Goal: Information Seeking & Learning: Learn about a topic

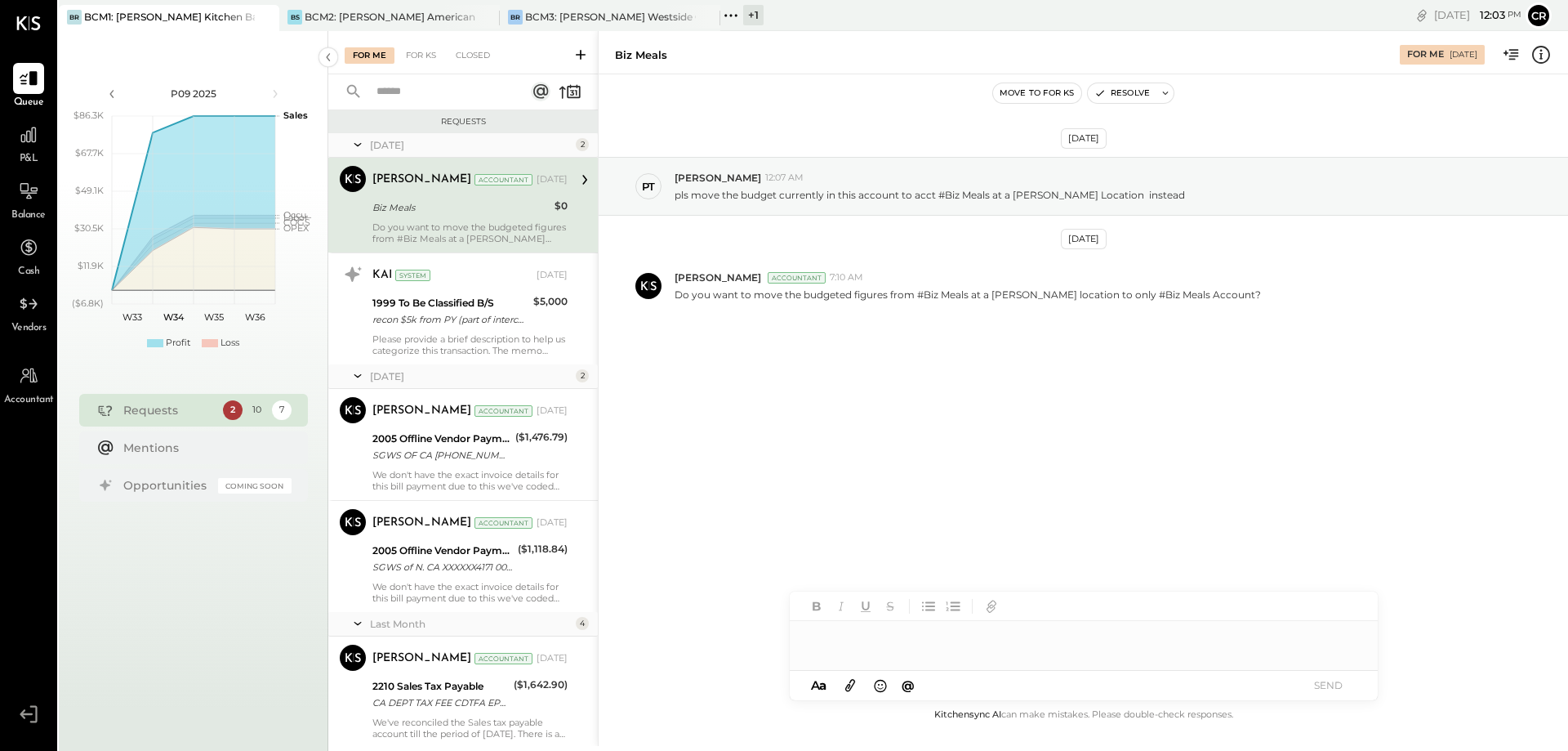
click at [26, 153] on span "P&L" at bounding box center [29, 160] width 19 height 14
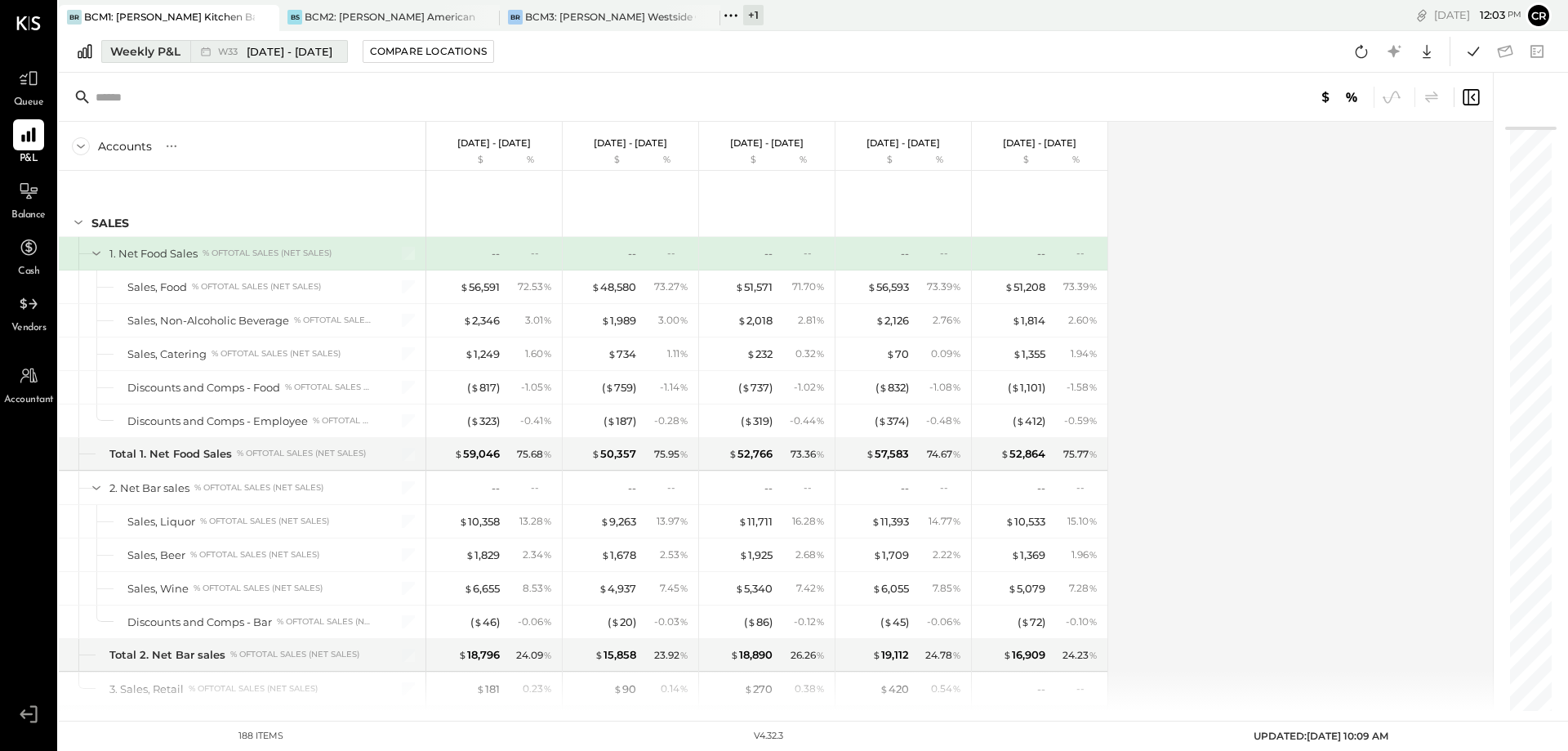
click at [137, 60] on button "Weekly P&L W33 [DATE] - [DATE]" at bounding box center [224, 52] width 246 height 23
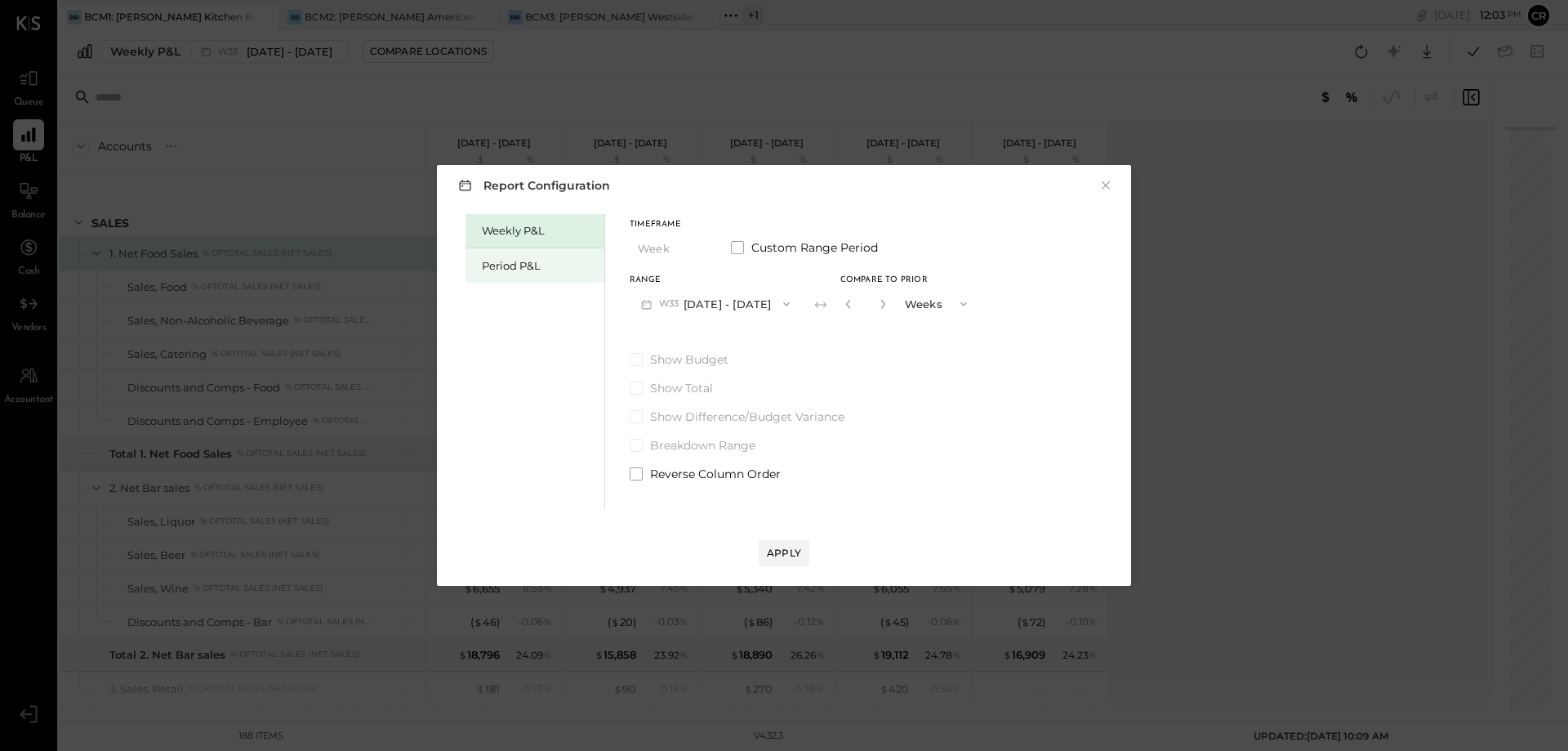
click at [497, 266] on div "Period P&L" at bounding box center [539, 265] width 115 height 15
click at [791, 301] on icon "button" at bounding box center [785, 304] width 13 height 13
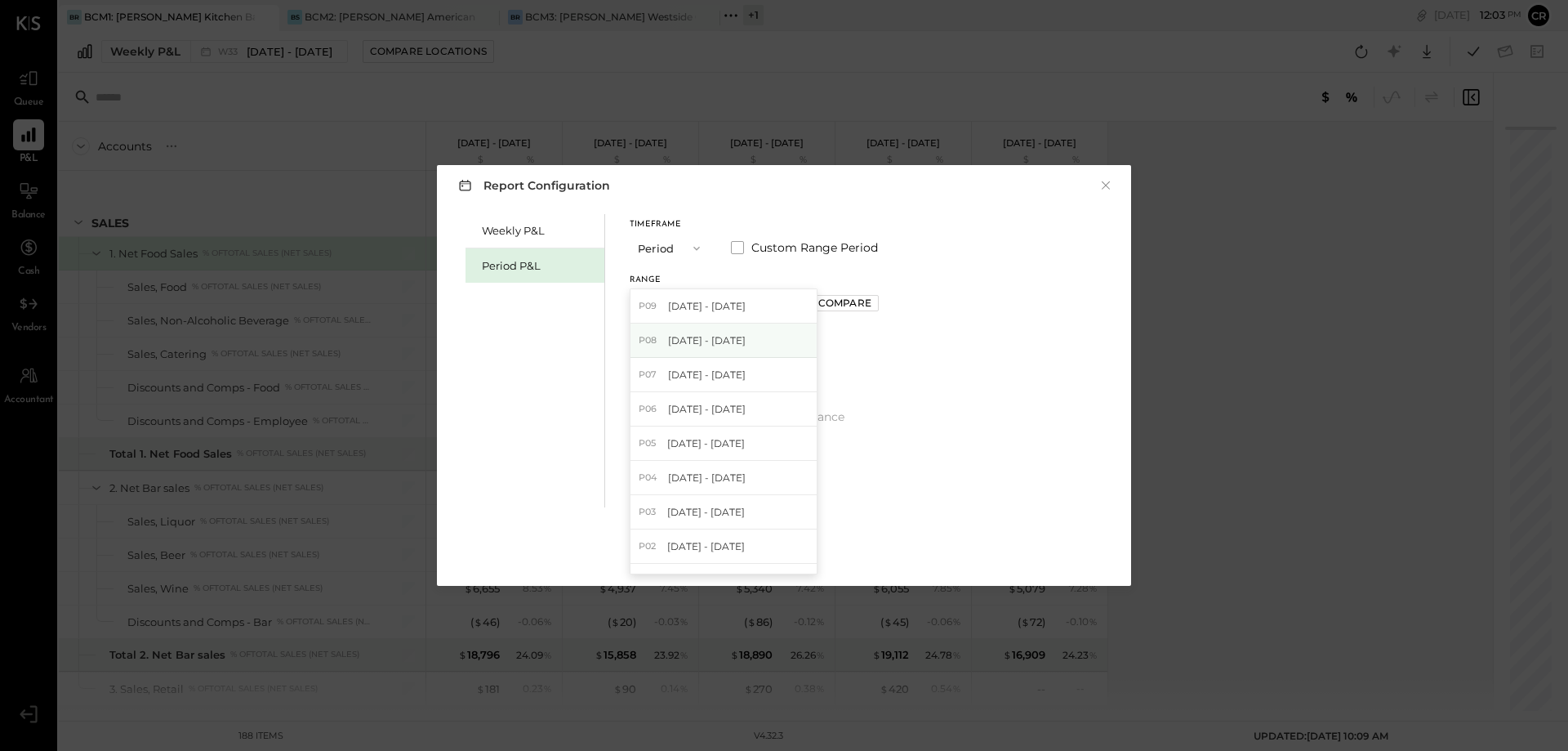
click at [784, 334] on div "P08 [DATE] - [DATE]" at bounding box center [724, 341] width 186 height 34
click at [633, 358] on span at bounding box center [636, 359] width 13 height 13
click at [788, 557] on div "Apply" at bounding box center [784, 552] width 34 height 13
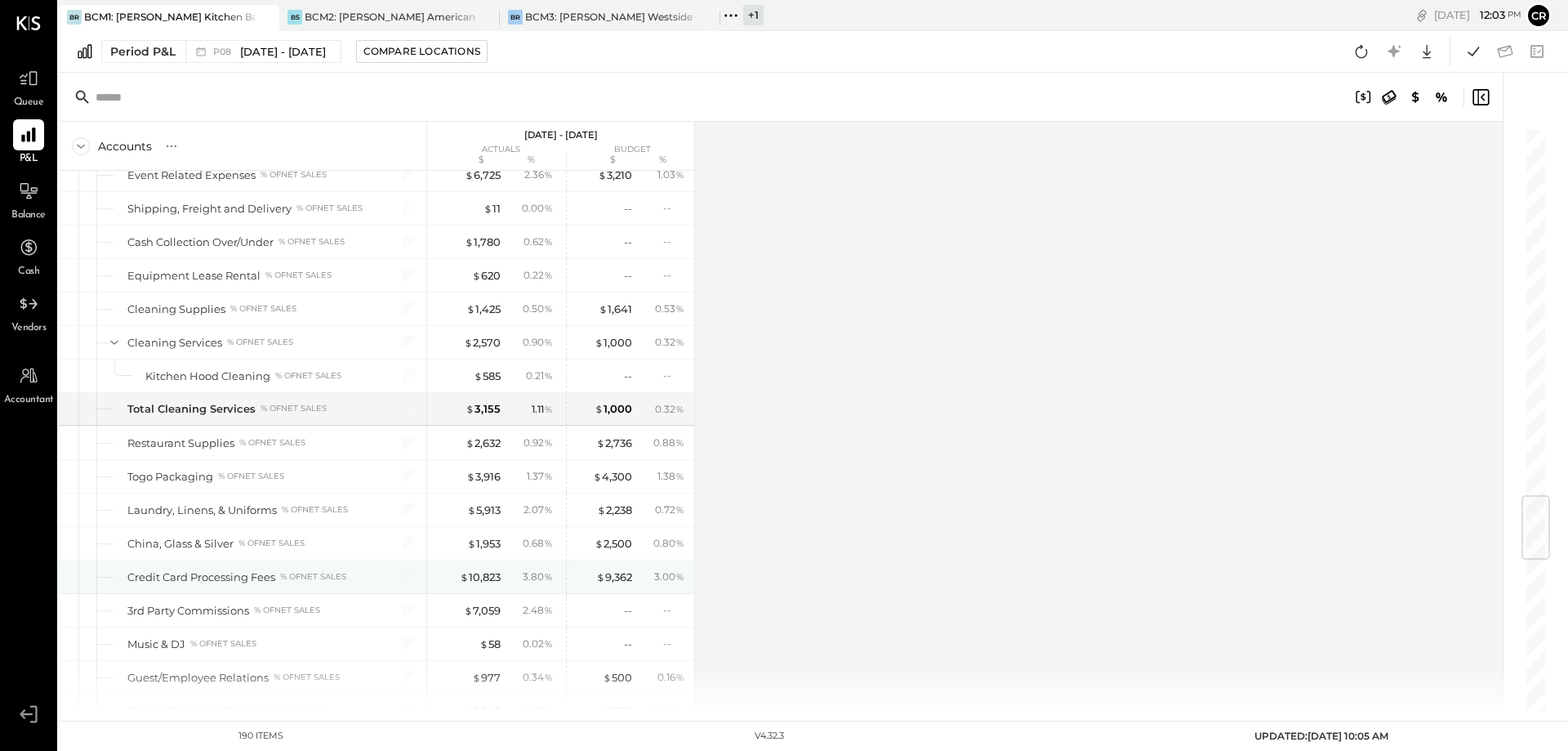
scroll to position [3187, 0]
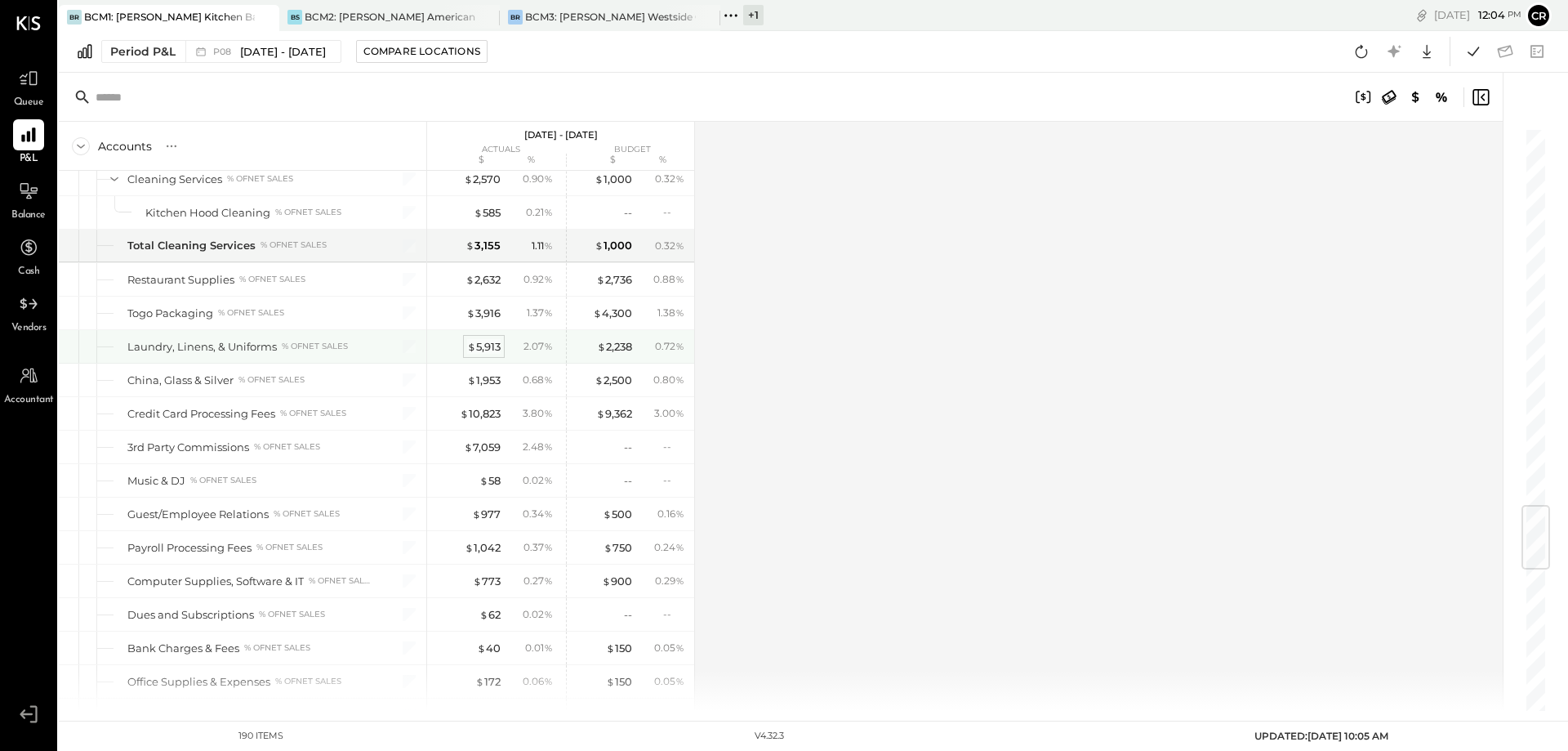
click at [477, 347] on div "$ 5,913" at bounding box center [483, 346] width 33 height 15
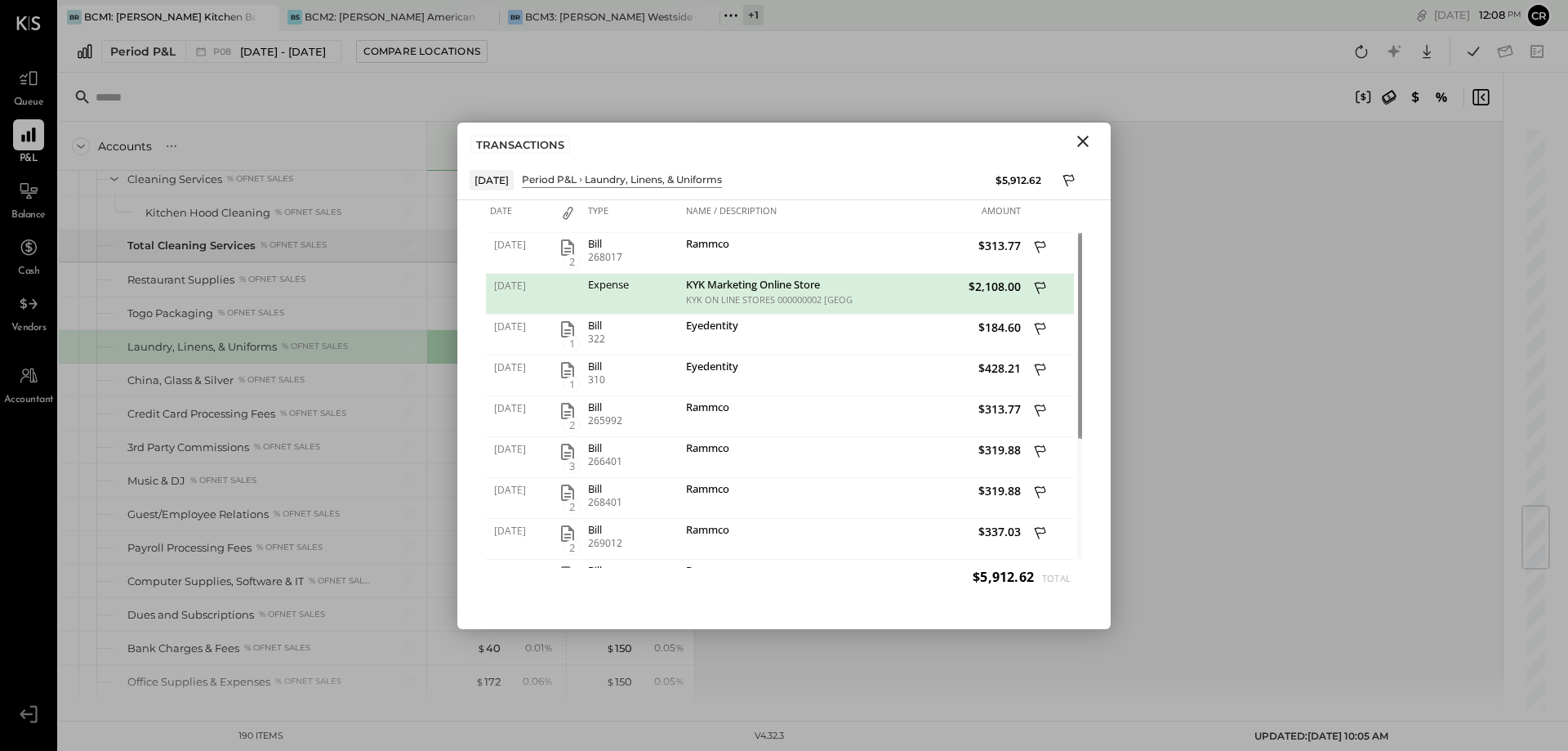
click at [1087, 138] on icon "Close" at bounding box center [1083, 142] width 20 height 20
